Goal: Task Accomplishment & Management: Manage account settings

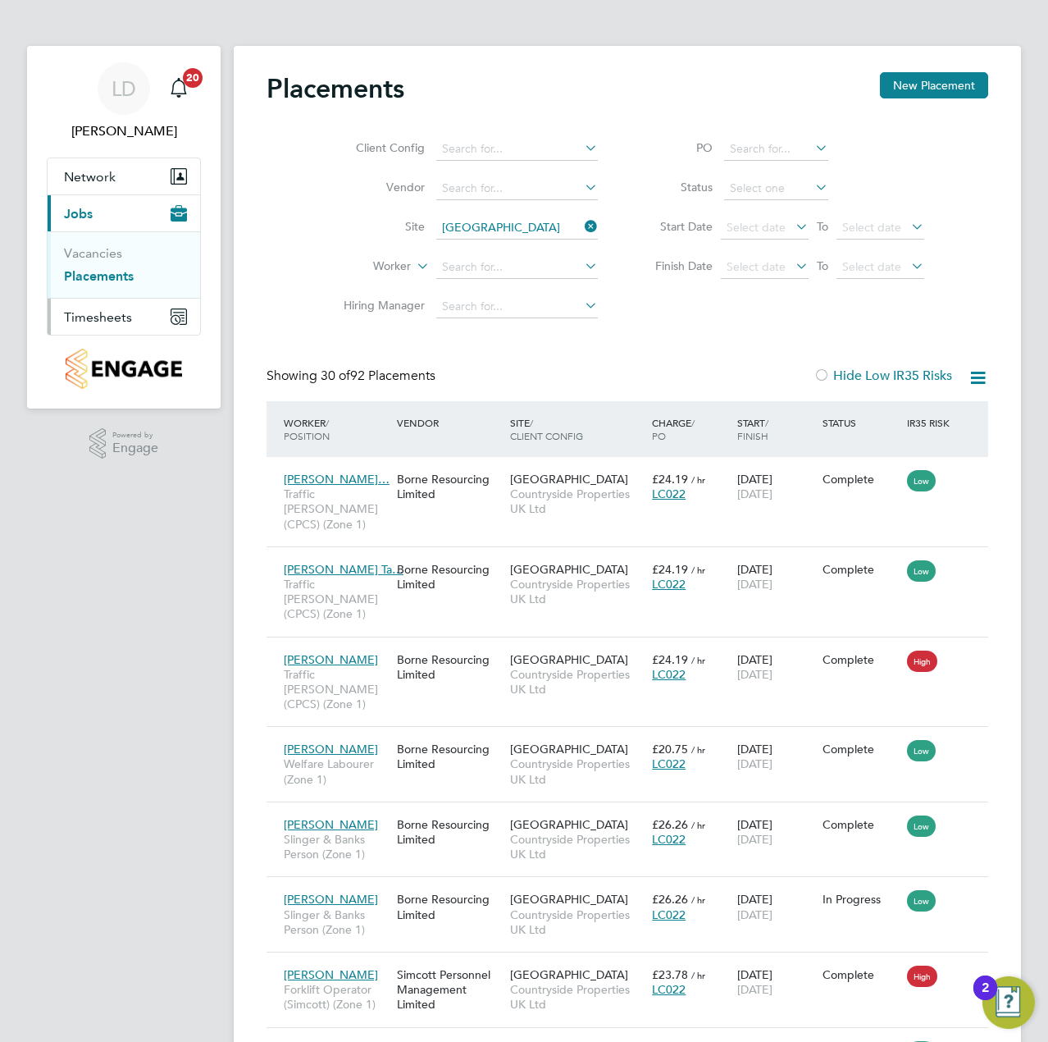
drag, startPoint x: 98, startPoint y: 313, endPoint x: 244, endPoint y: 324, distance: 146.5
click at [98, 313] on span "Timesheets" at bounding box center [98, 317] width 68 height 16
click at [103, 317] on span "Timesheets" at bounding box center [98, 317] width 68 height 16
click at [118, 292] on link "Timesheets" at bounding box center [98, 290] width 68 height 16
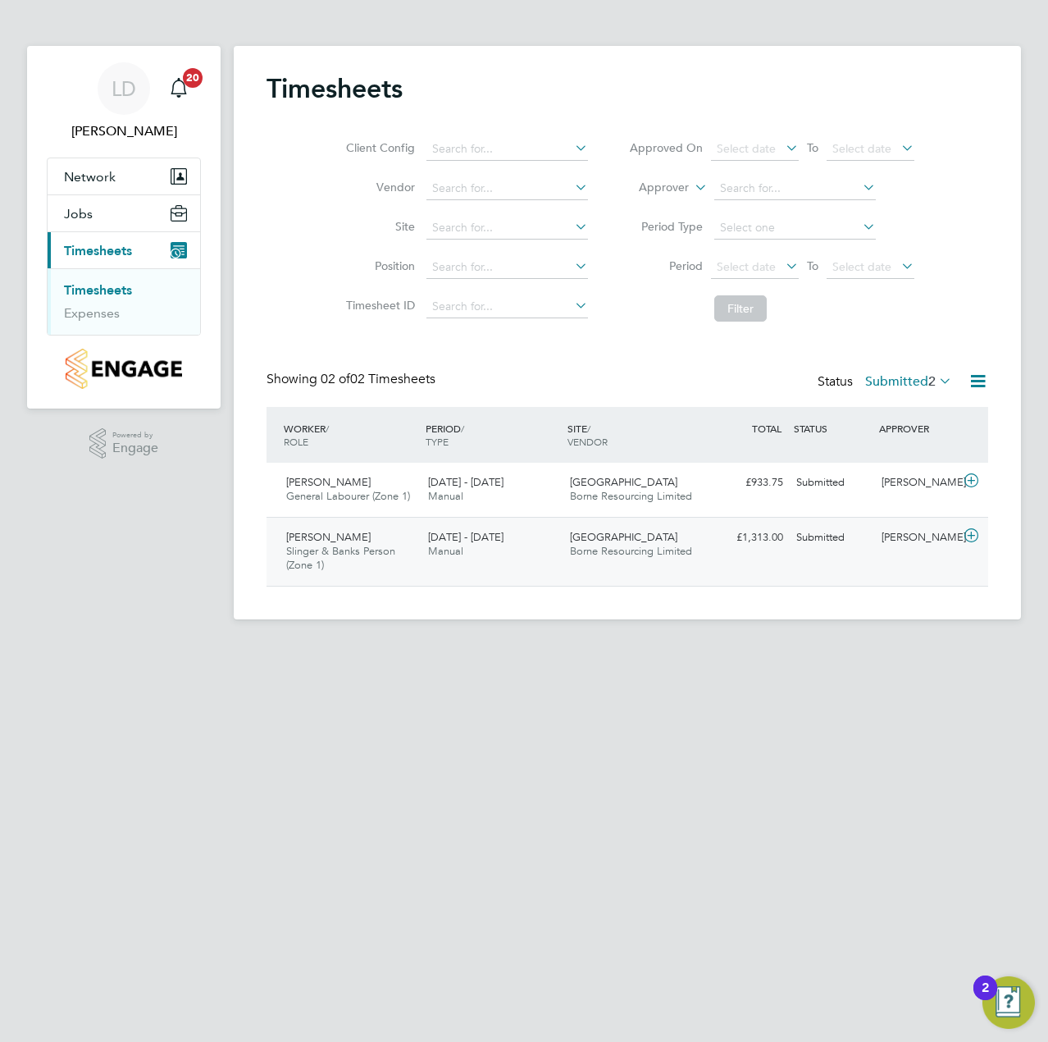
click at [976, 536] on icon at bounding box center [971, 535] width 21 height 13
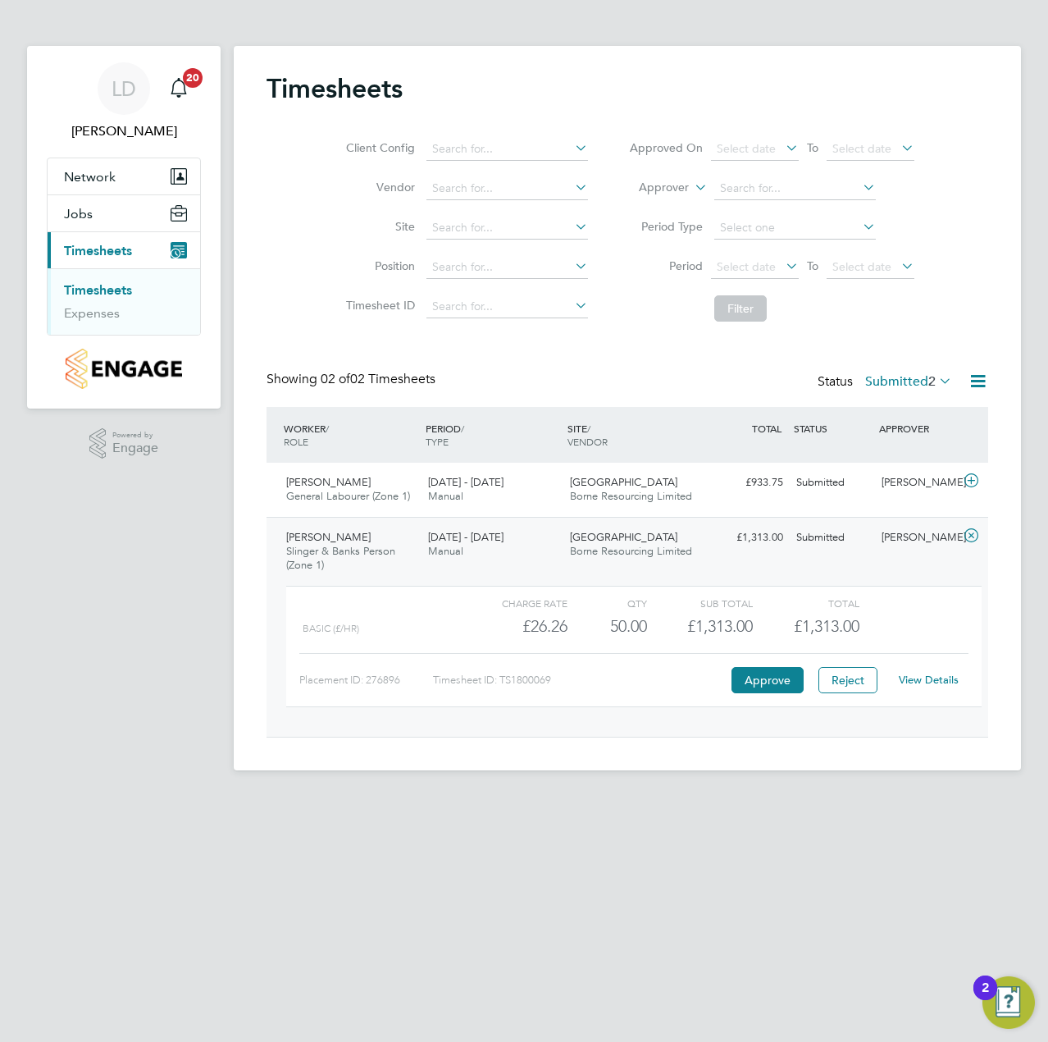
click at [933, 671] on div "View Details" at bounding box center [928, 680] width 80 height 26
click at [934, 677] on link "View Details" at bounding box center [929, 680] width 60 height 14
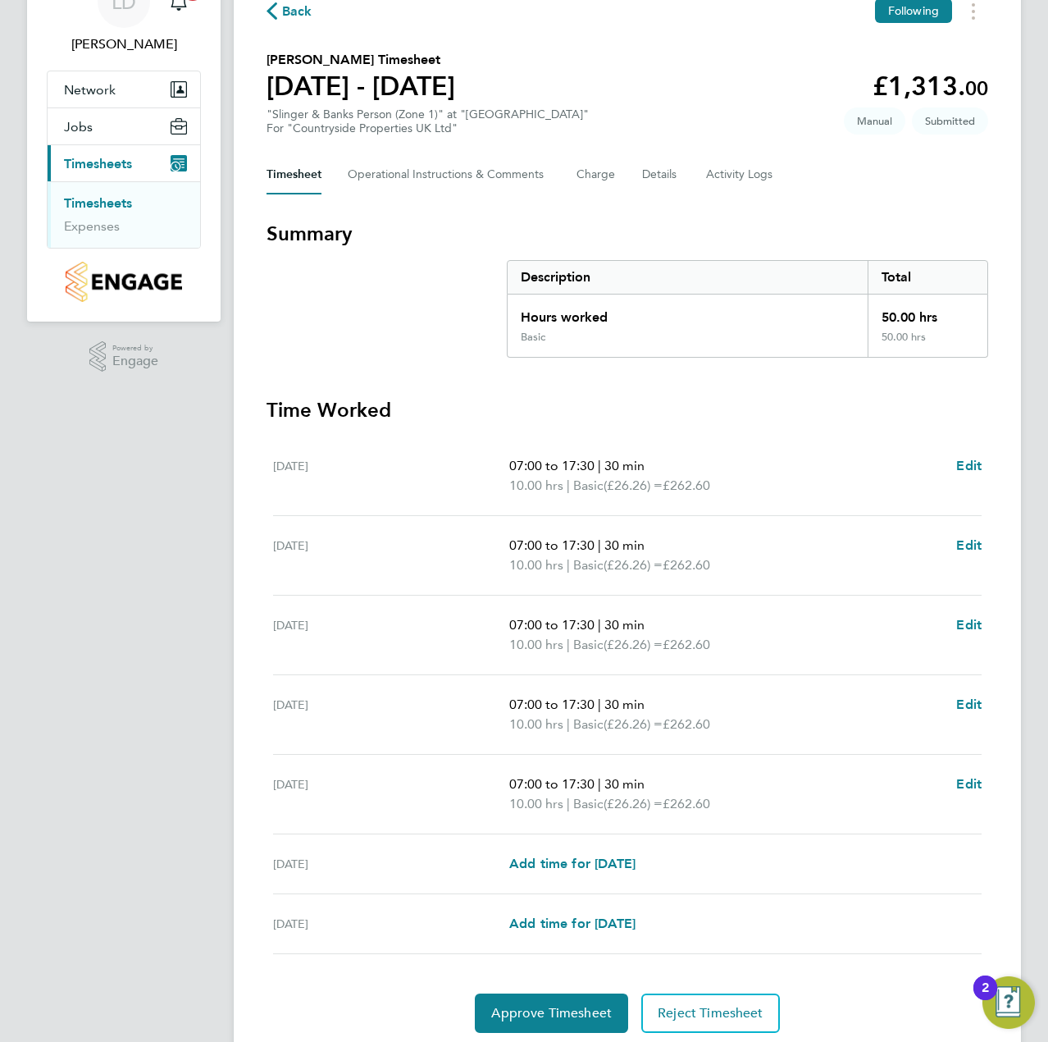
scroll to position [144, 0]
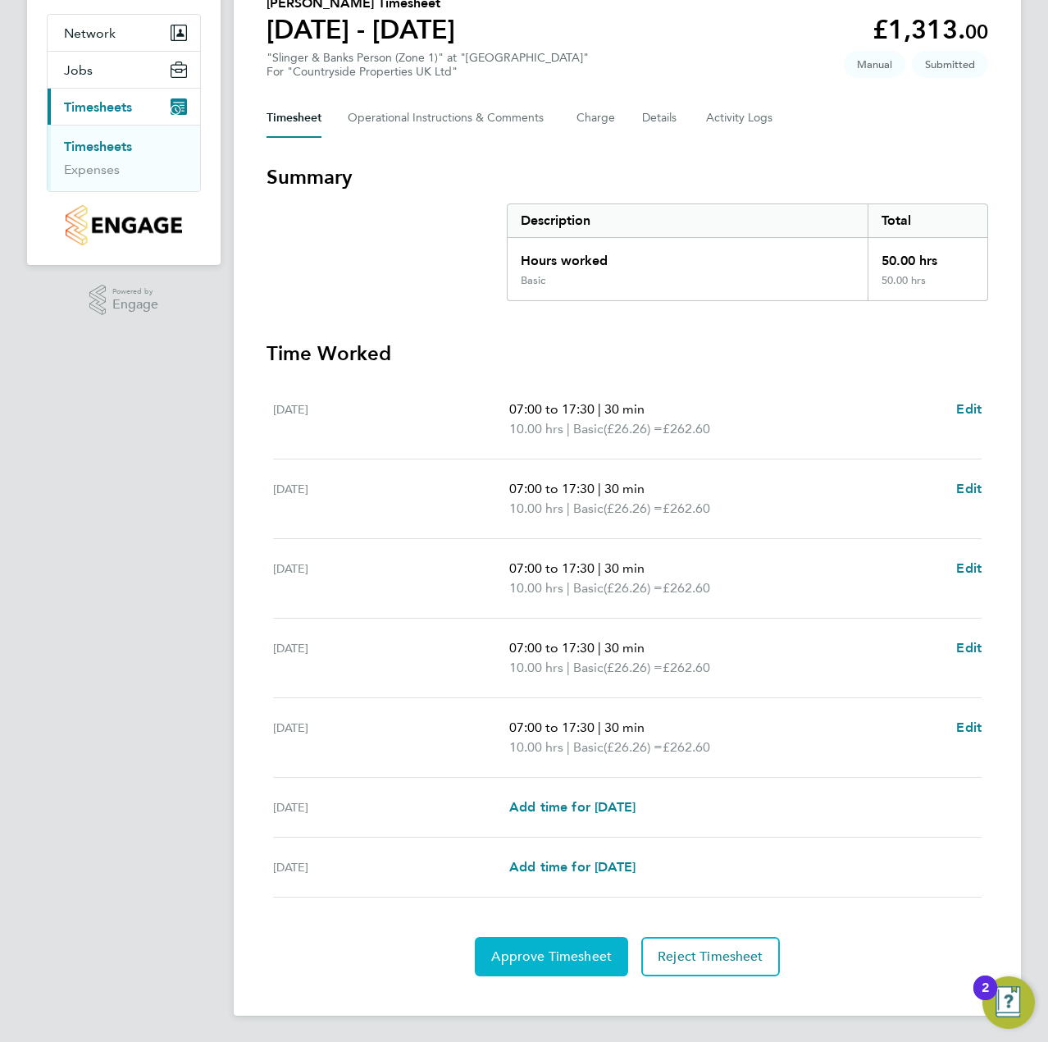
click at [503, 943] on button "Approve Timesheet" at bounding box center [551, 956] width 153 height 39
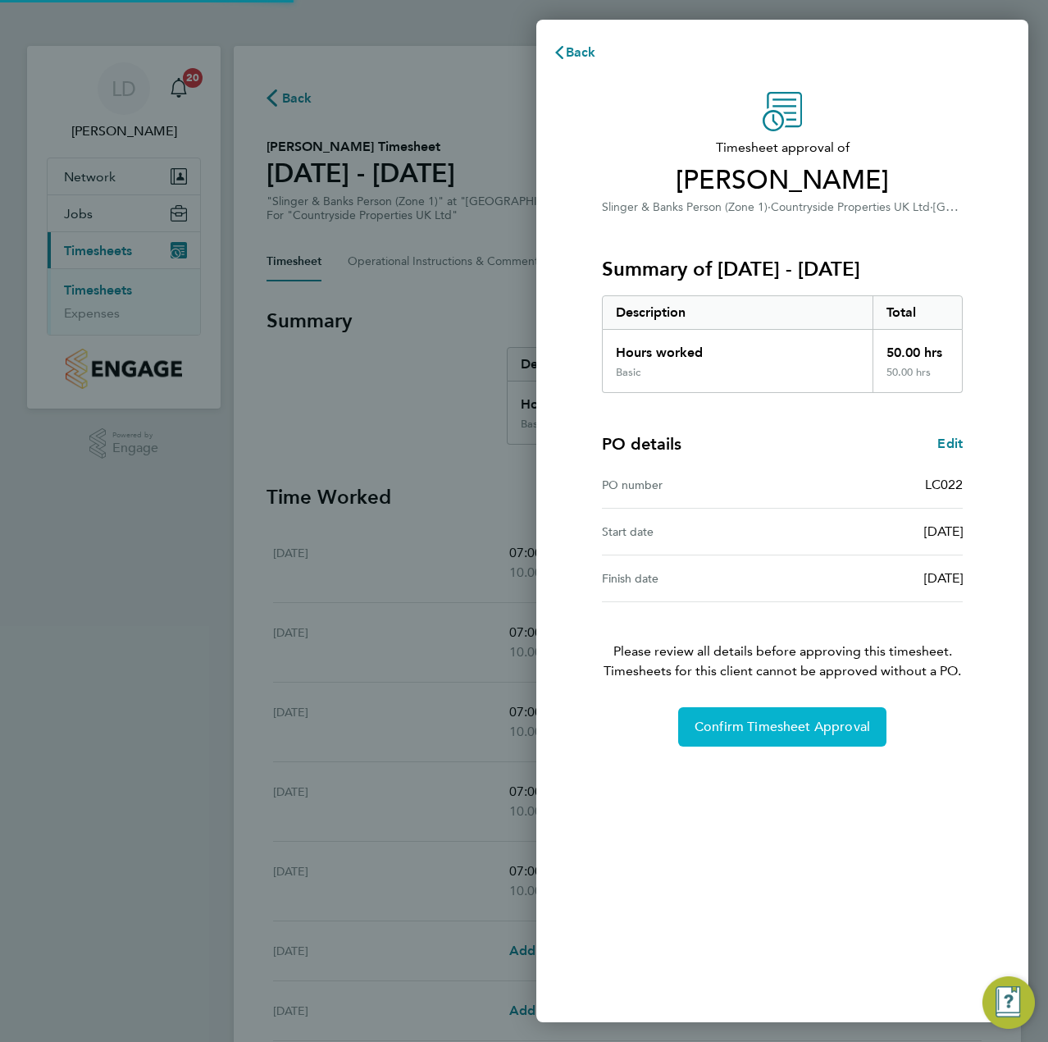
click at [713, 721] on span "Confirm Timesheet Approval" at bounding box center [783, 727] width 176 height 16
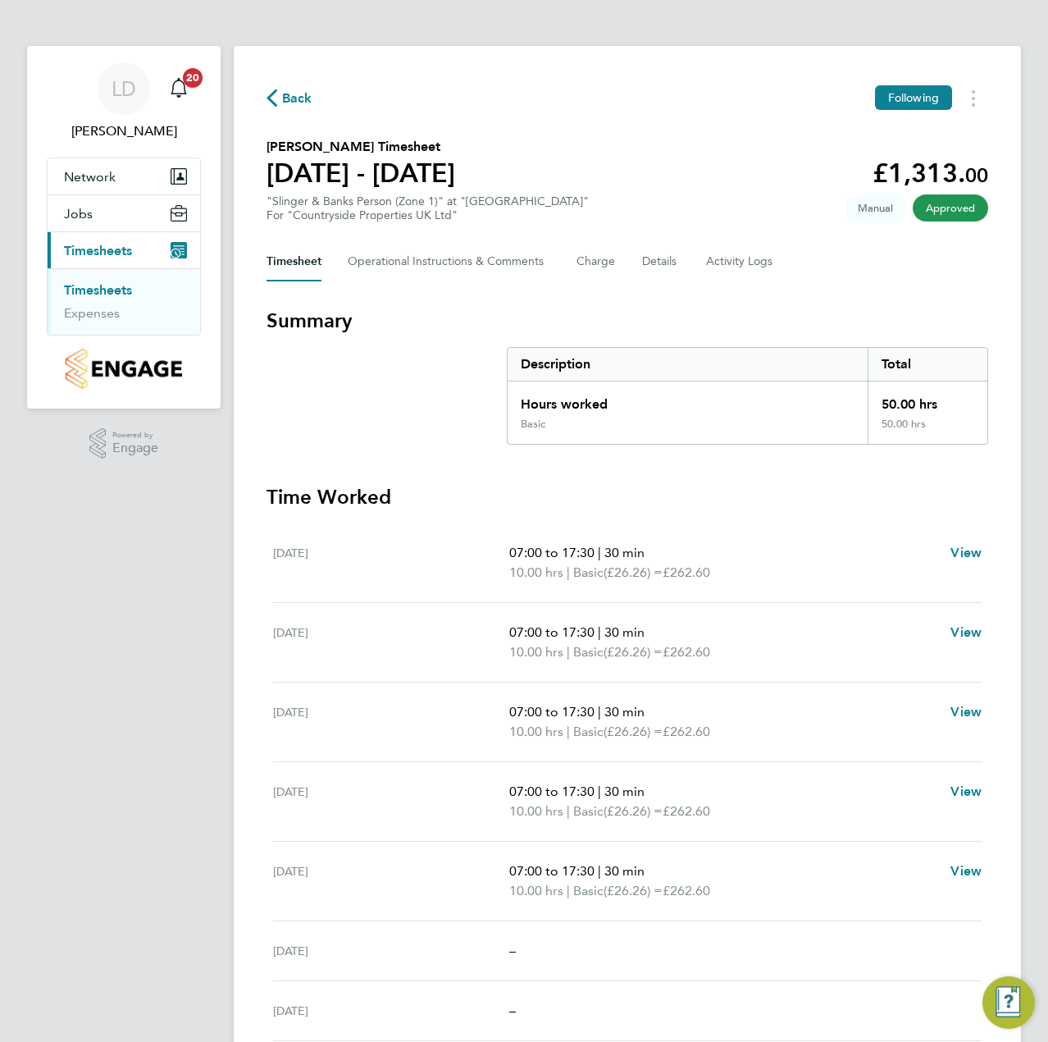
click at [296, 98] on span "Back" at bounding box center [297, 99] width 30 height 20
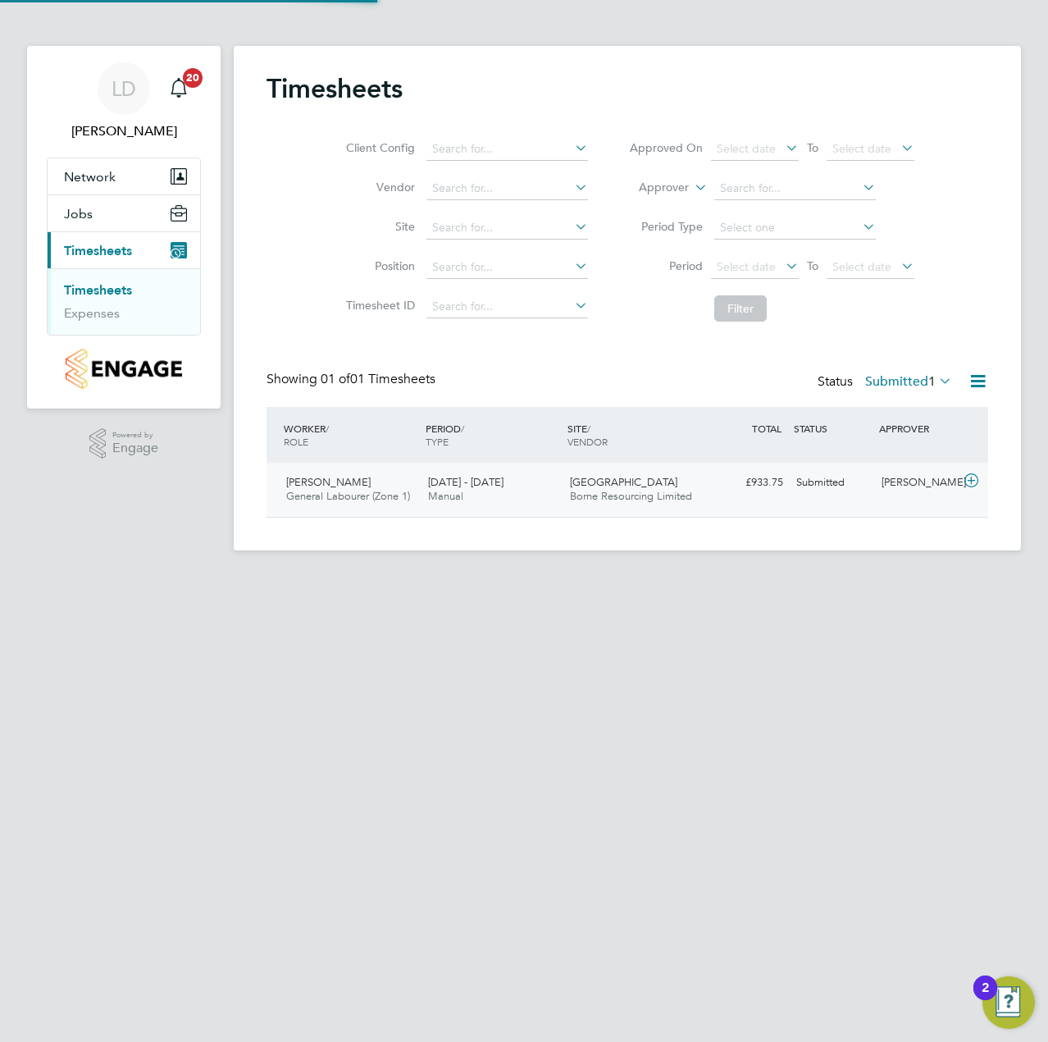
scroll to position [42, 143]
click at [974, 482] on icon at bounding box center [971, 480] width 21 height 13
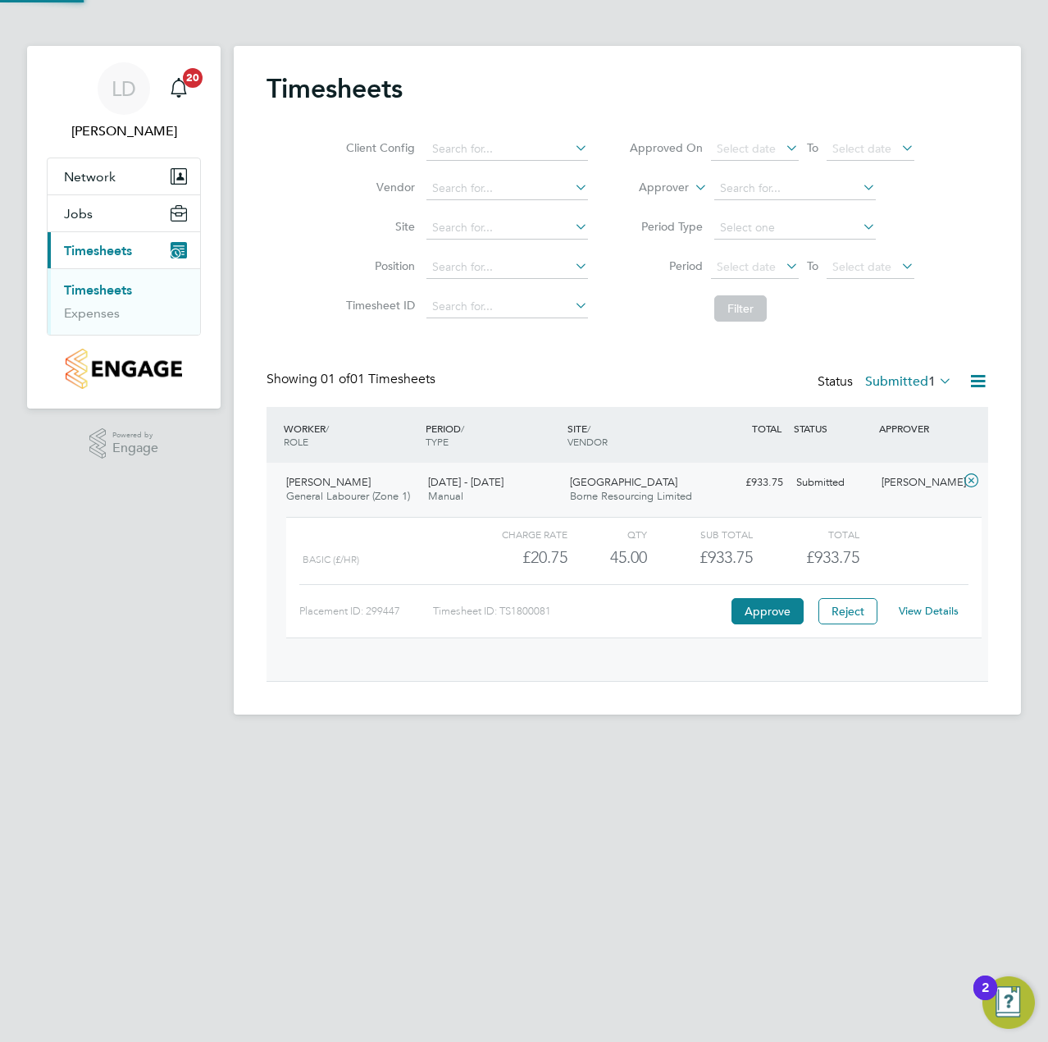
scroll to position [28, 160]
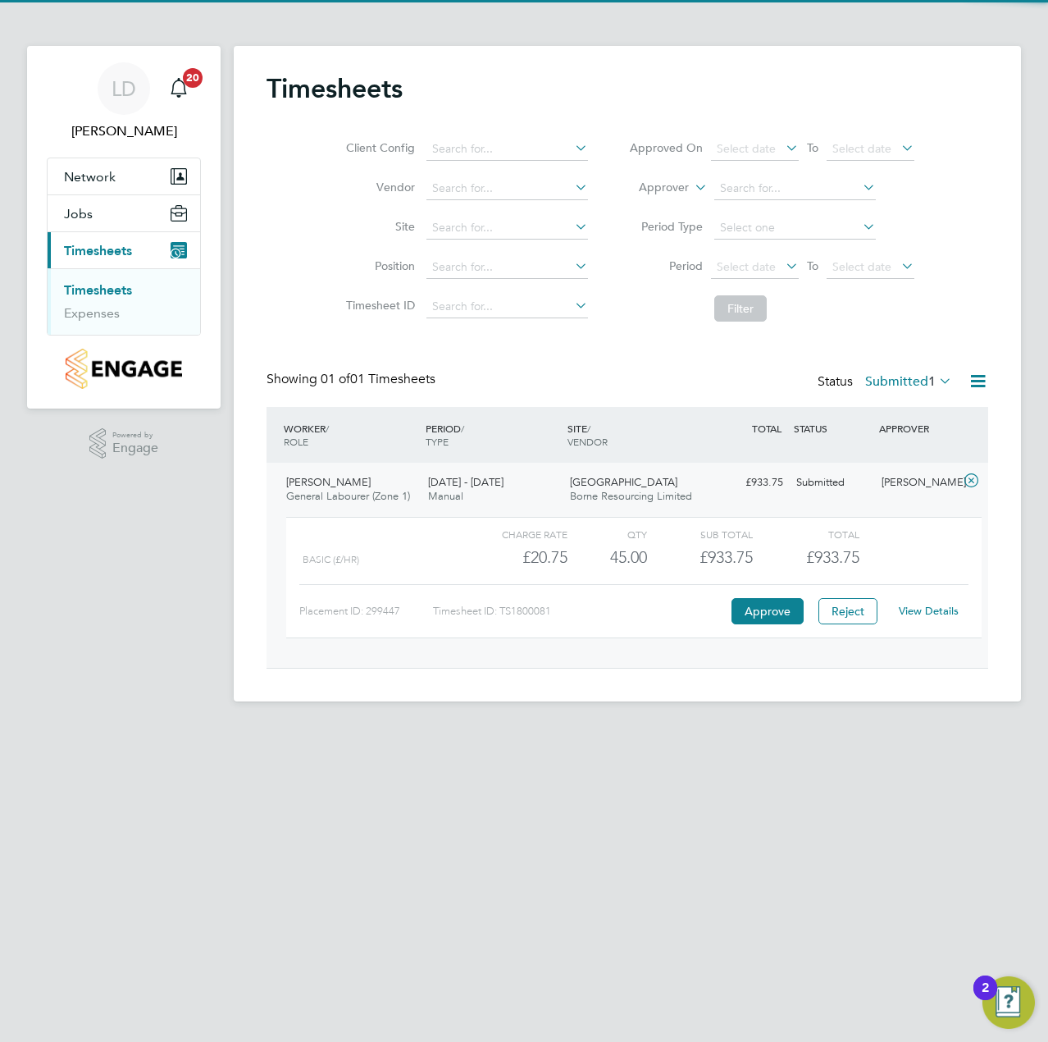
click at [913, 609] on link "View Details" at bounding box center [929, 611] width 60 height 14
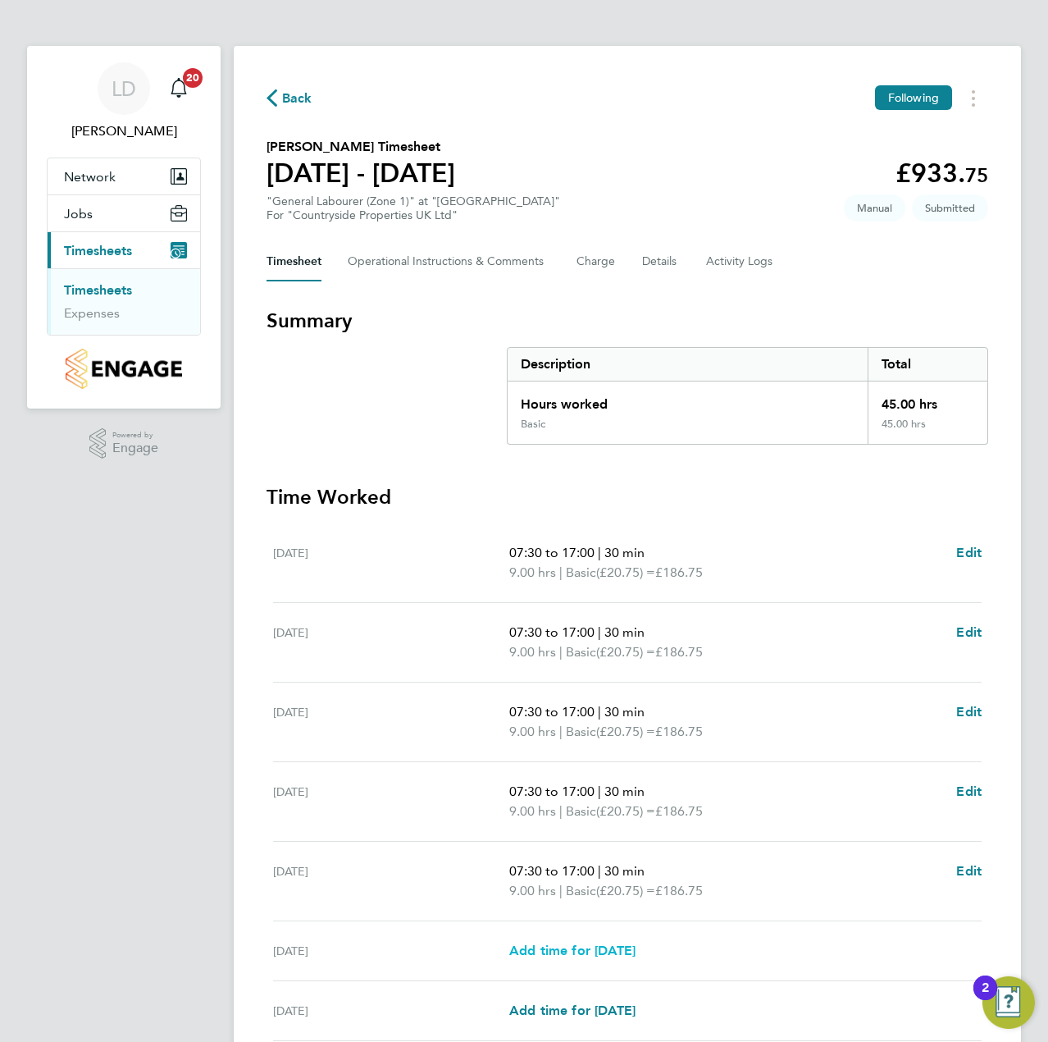
scroll to position [144, 0]
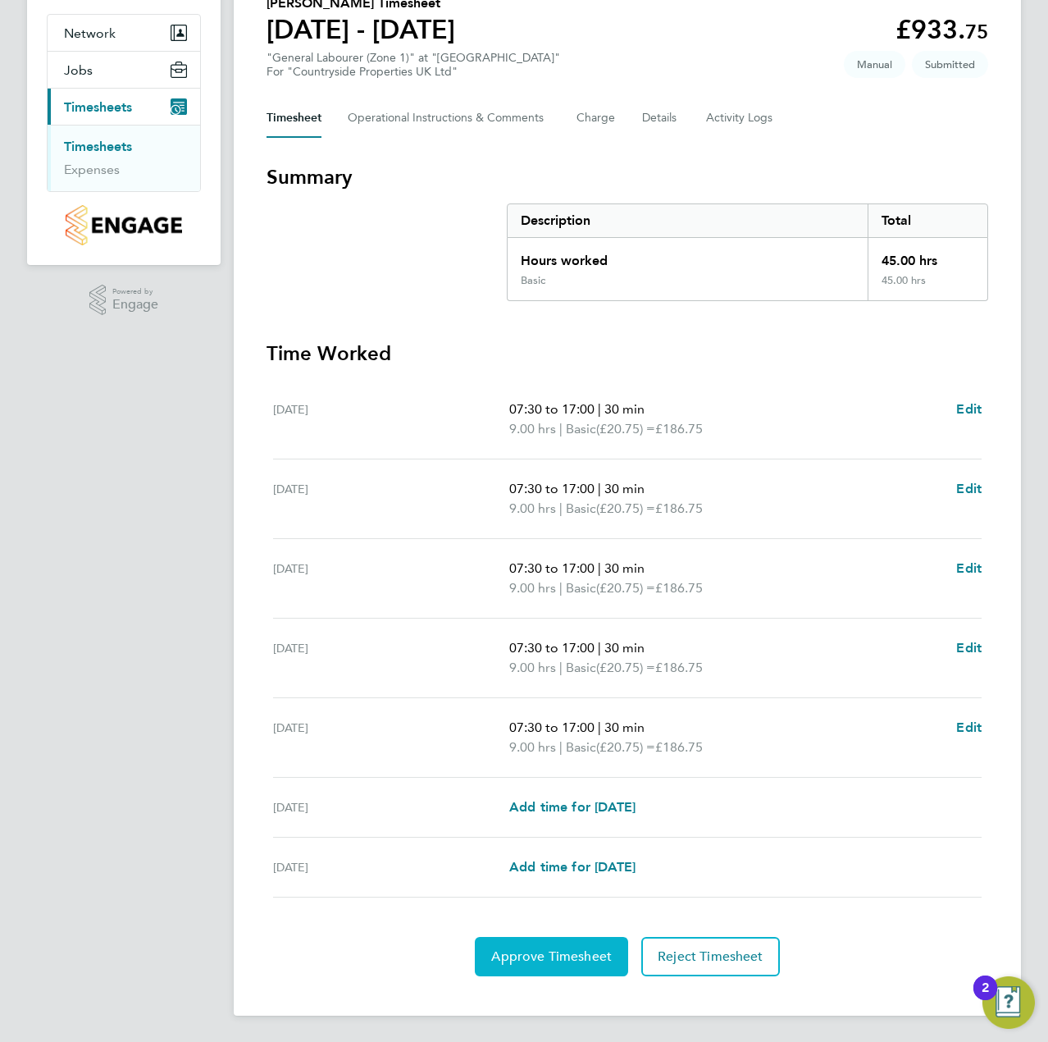
click at [530, 959] on span "Approve Timesheet" at bounding box center [551, 956] width 121 height 16
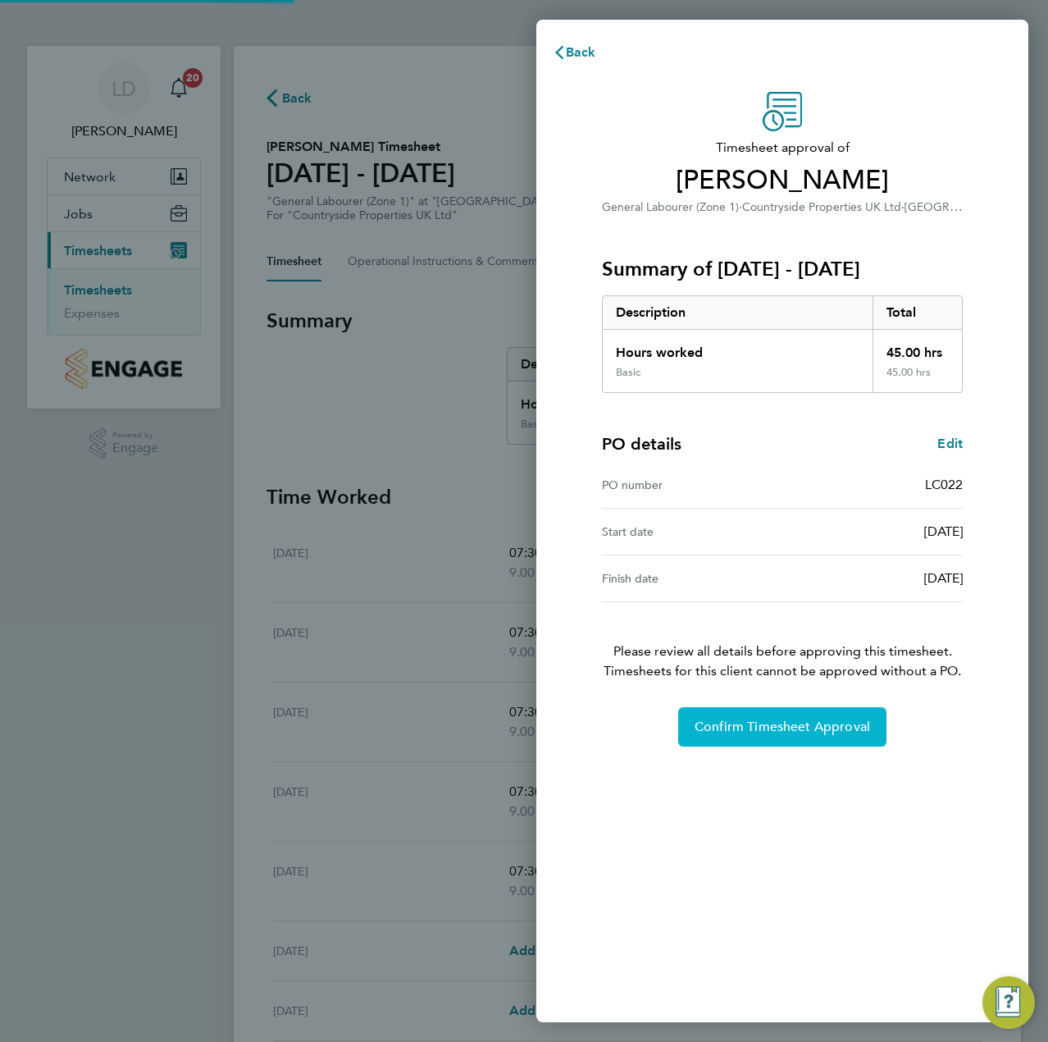
click at [764, 743] on button "Confirm Timesheet Approval" at bounding box center [782, 726] width 208 height 39
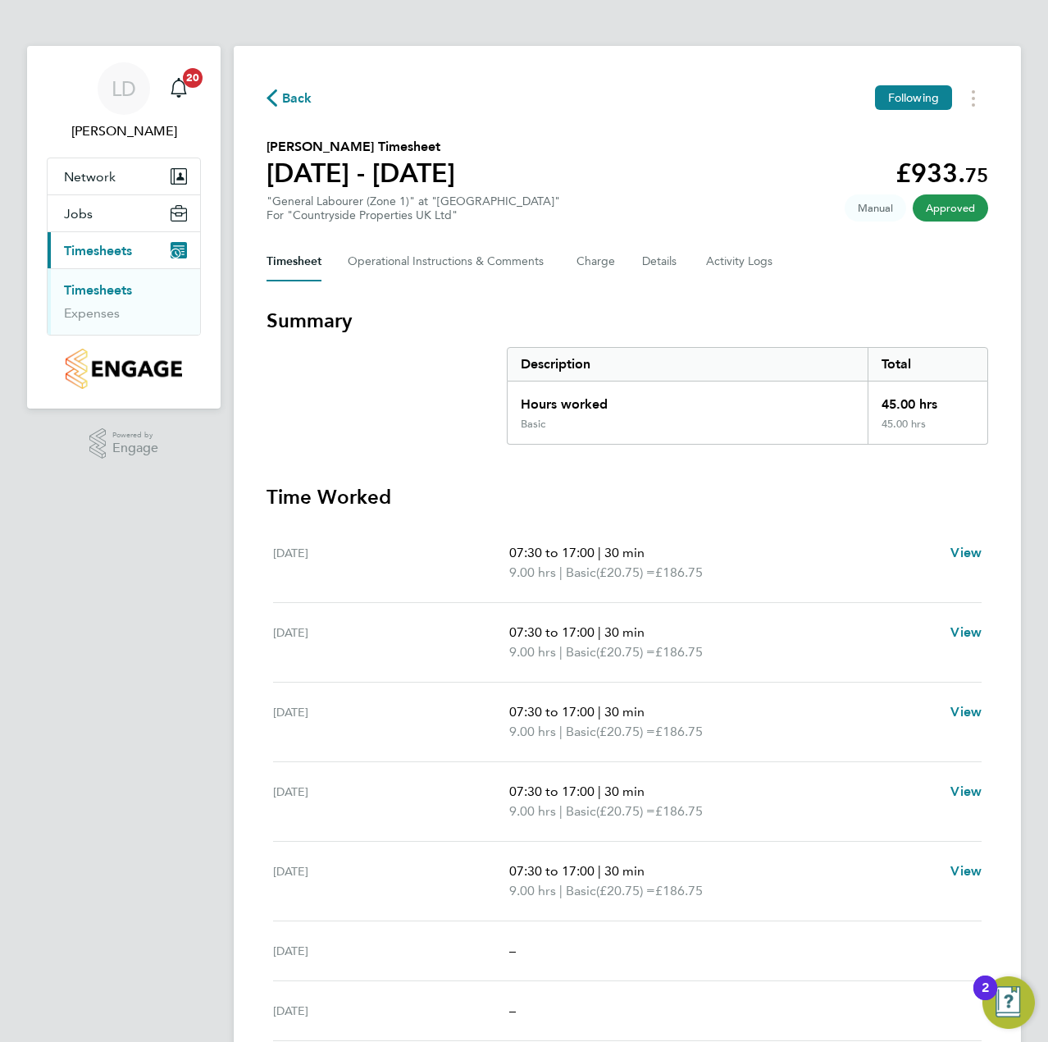
click at [286, 109] on div "Back Following" at bounding box center [628, 97] width 722 height 25
click at [286, 97] on span "Back" at bounding box center [297, 99] width 30 height 20
